Goal: Task Accomplishment & Management: Manage account settings

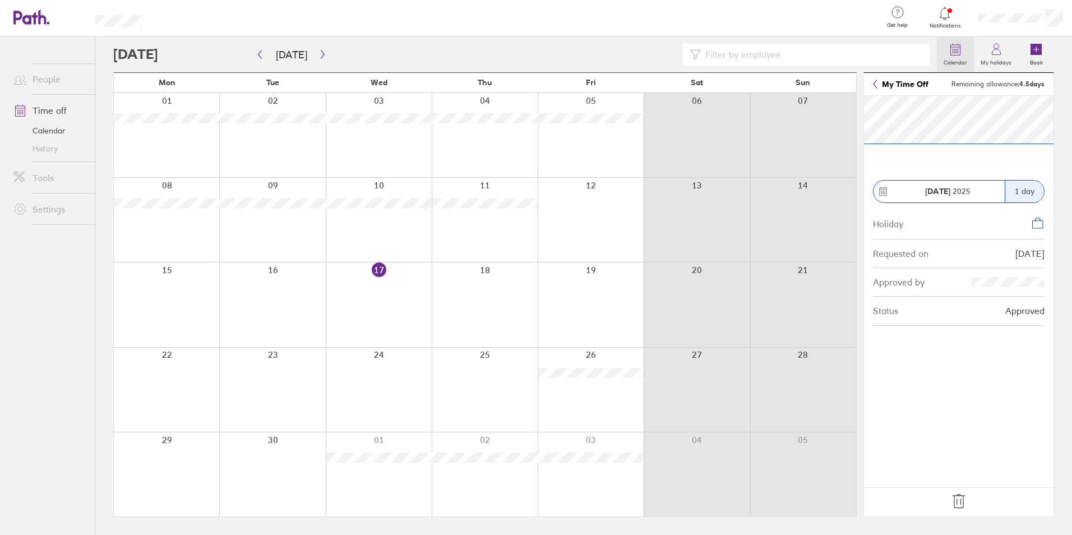
click at [960, 56] on label "Calendar" at bounding box center [955, 61] width 37 height 10
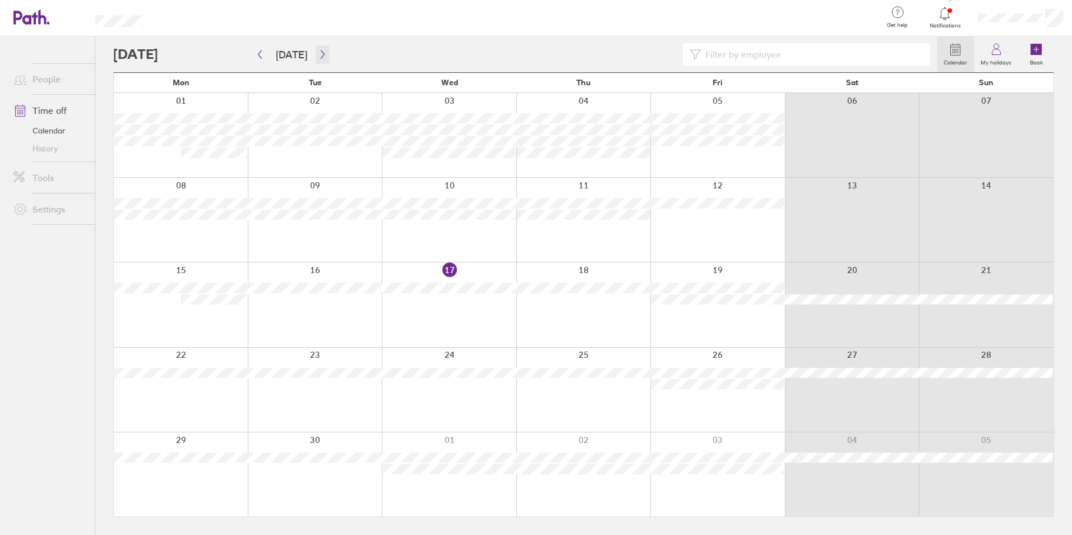
click at [326, 59] on button "button" at bounding box center [323, 54] width 14 height 18
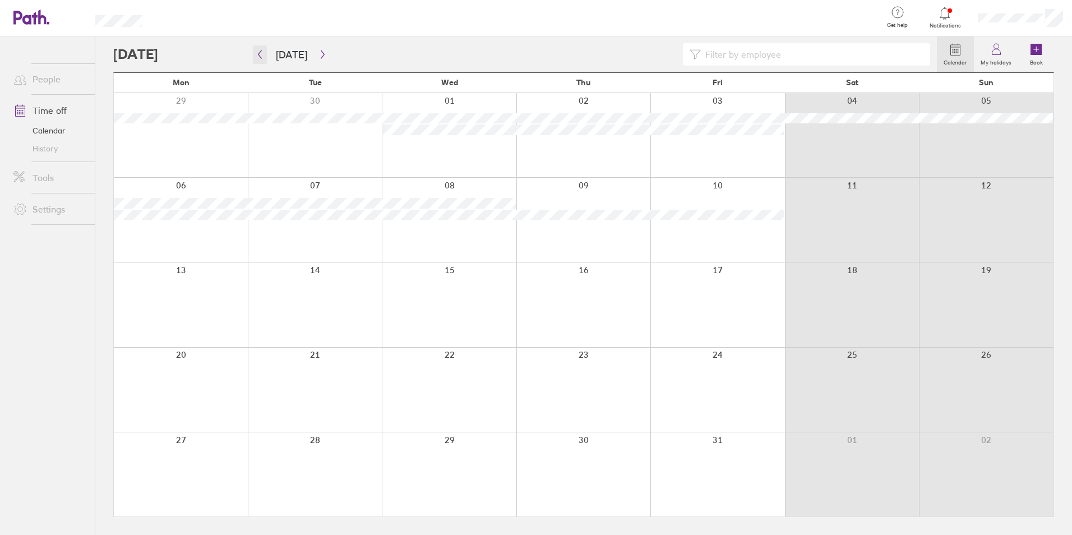
click at [258, 54] on icon "button" at bounding box center [259, 54] width 3 height 8
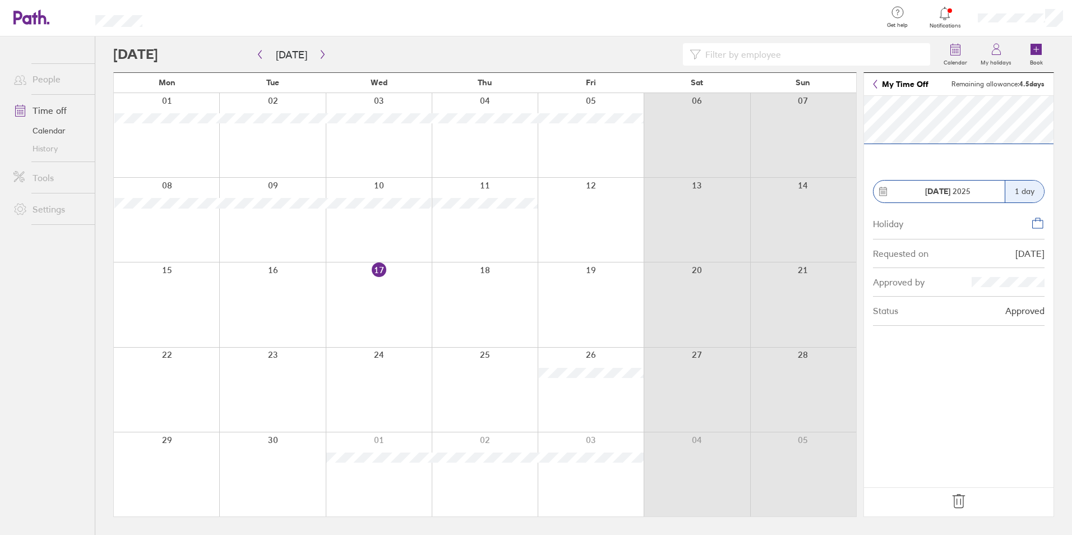
click at [960, 505] on icon at bounding box center [958, 501] width 18 height 18
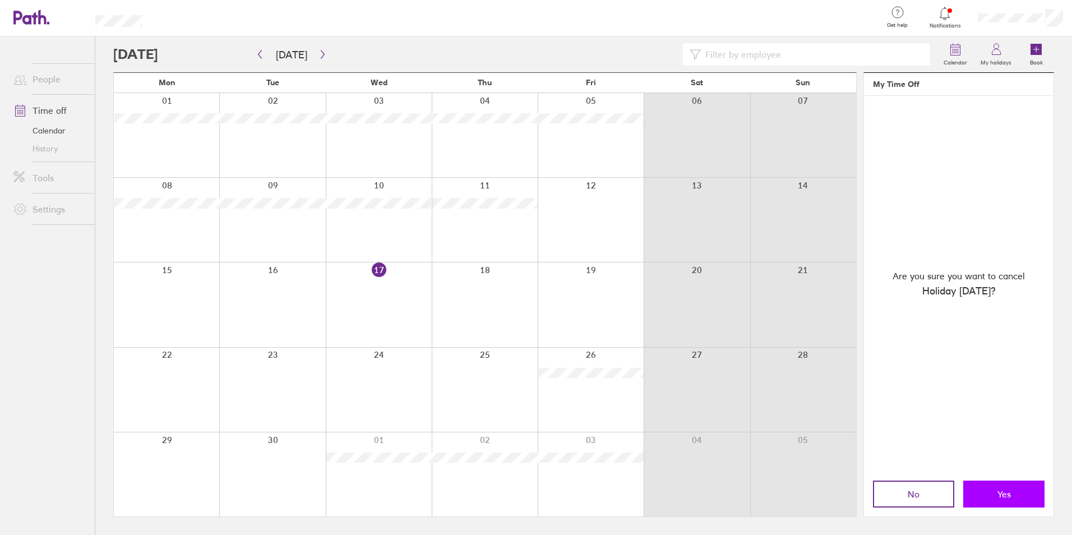
click at [993, 492] on button "Yes" at bounding box center [1003, 493] width 81 height 27
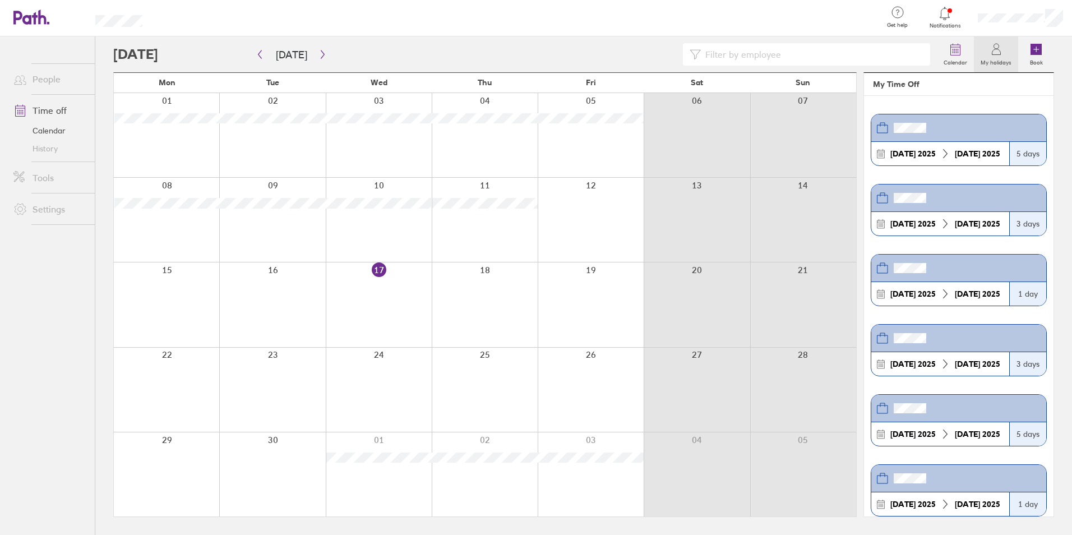
click at [993, 61] on label "My holidays" at bounding box center [996, 61] width 44 height 10
click at [963, 57] on label "Calendar" at bounding box center [955, 61] width 37 height 10
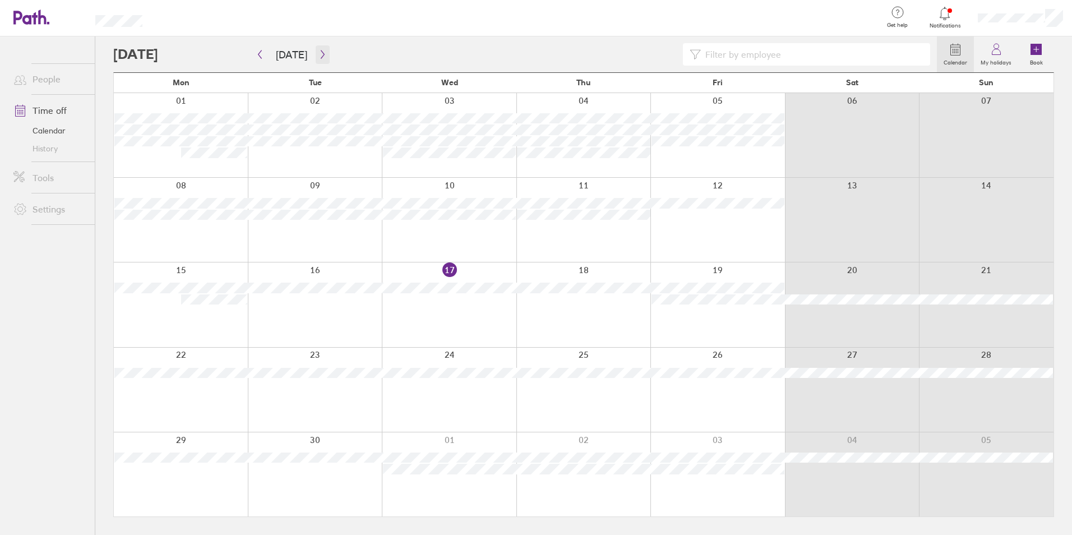
click at [321, 57] on icon "button" at bounding box center [322, 54] width 8 height 9
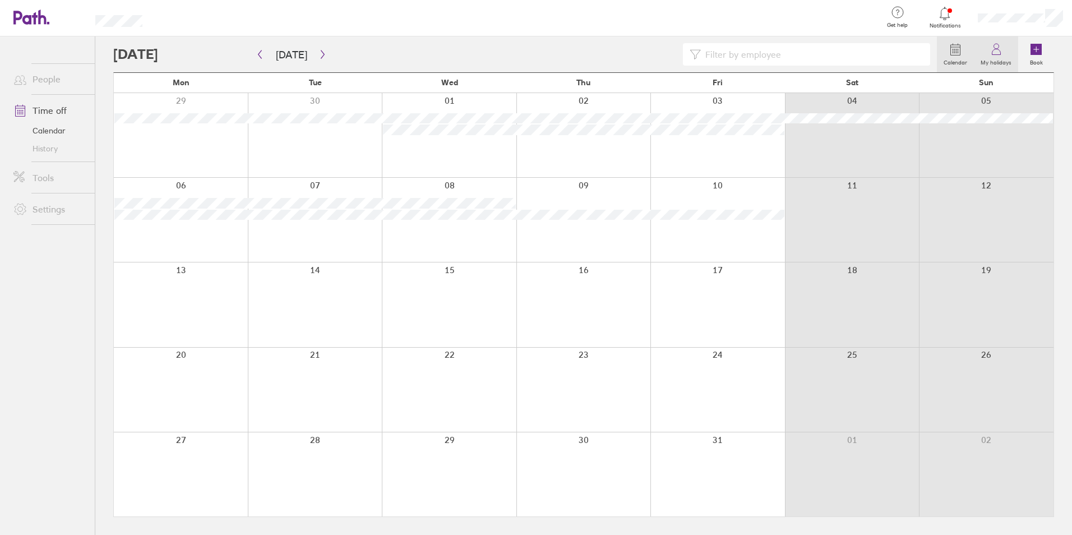
click at [1004, 52] on link "My holidays" at bounding box center [996, 54] width 44 height 36
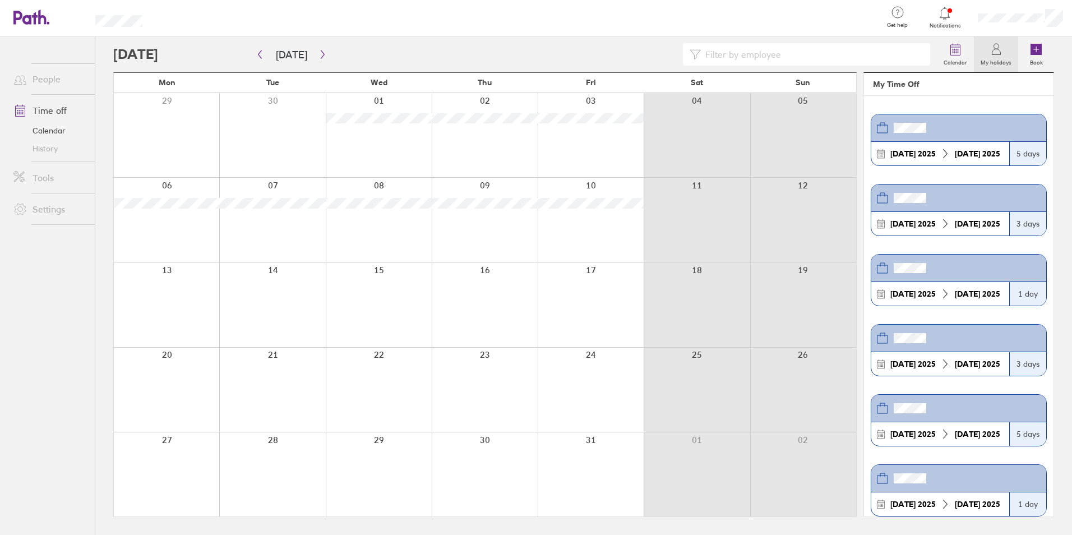
click at [1004, 52] on link "My holidays" at bounding box center [996, 54] width 44 height 36
click at [1013, 11] on div at bounding box center [1020, 18] width 103 height 36
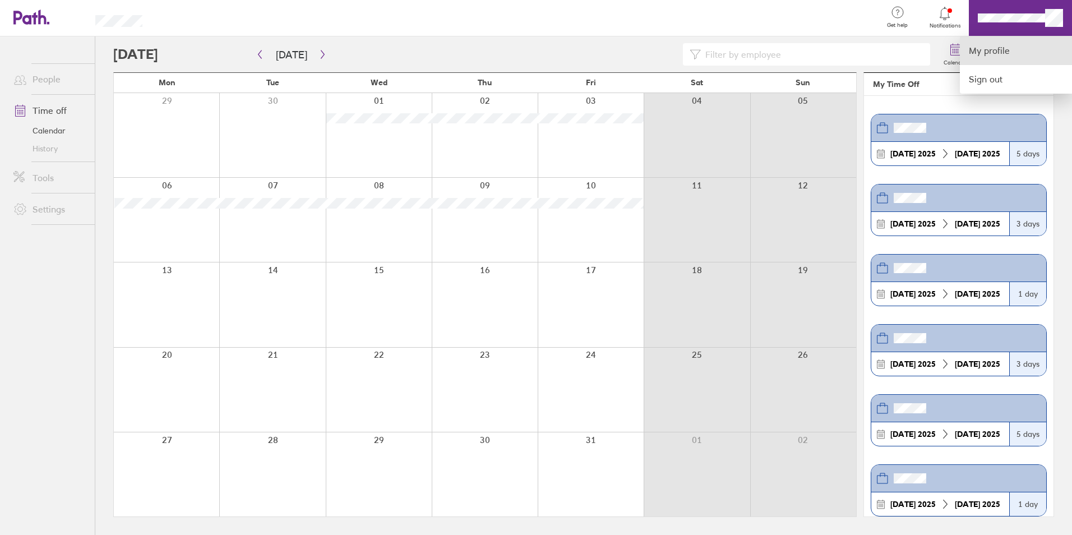
click at [985, 55] on link "My profile" at bounding box center [1016, 50] width 112 height 29
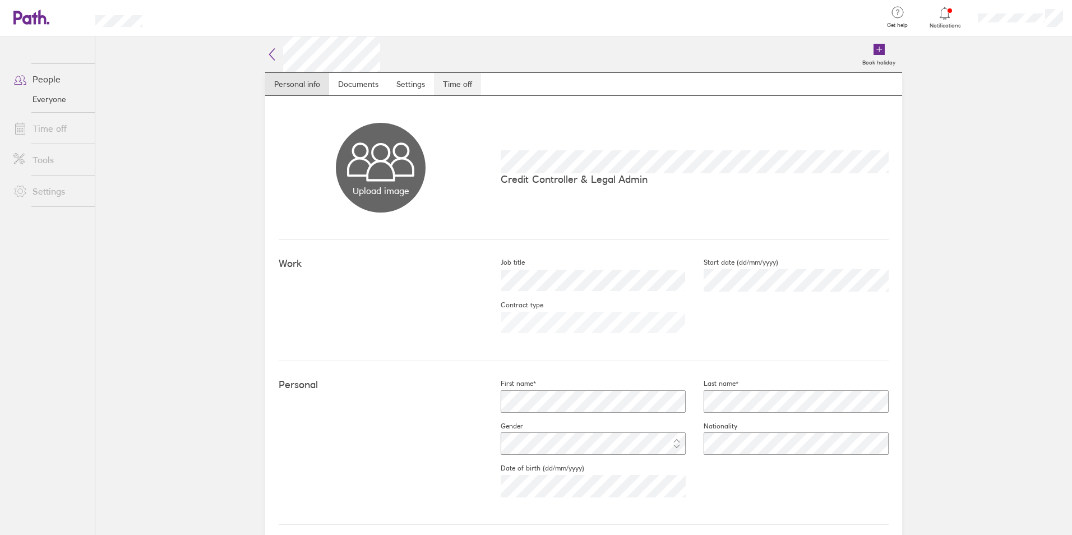
click at [451, 82] on link "Time off" at bounding box center [457, 84] width 47 height 22
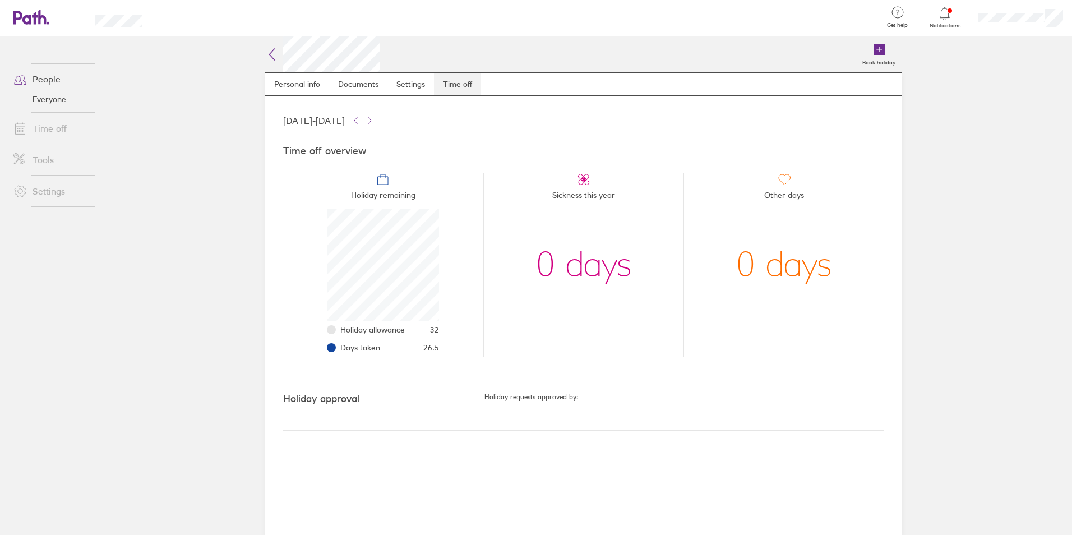
scroll to position [112, 112]
click at [24, 20] on icon at bounding box center [25, 17] width 24 height 13
